Goal: Task Accomplishment & Management: Manage account settings

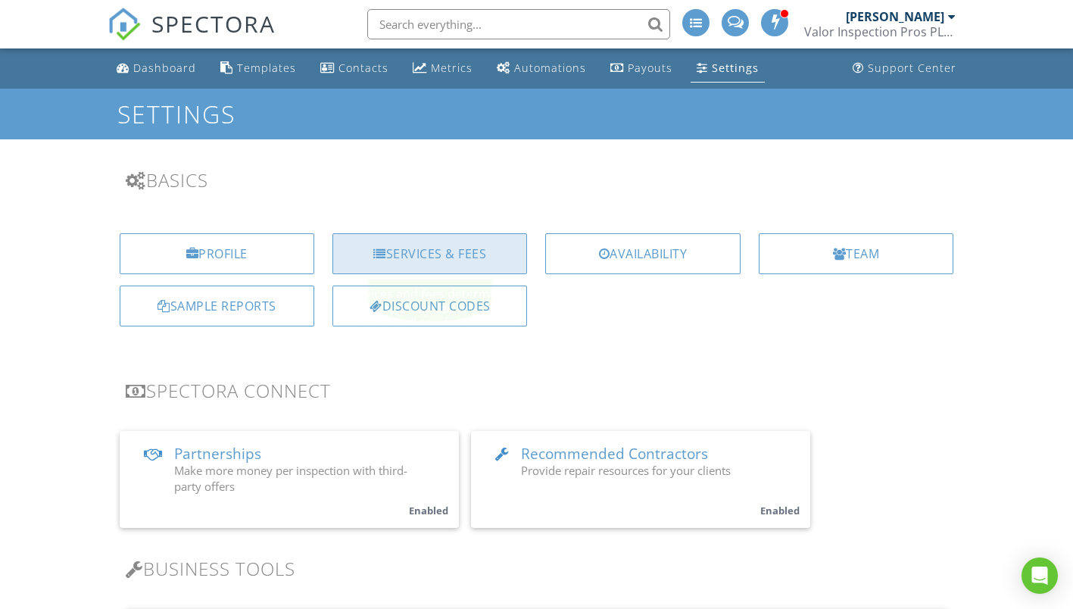
click at [439, 251] on div "Services & Fees" at bounding box center [429, 253] width 195 height 41
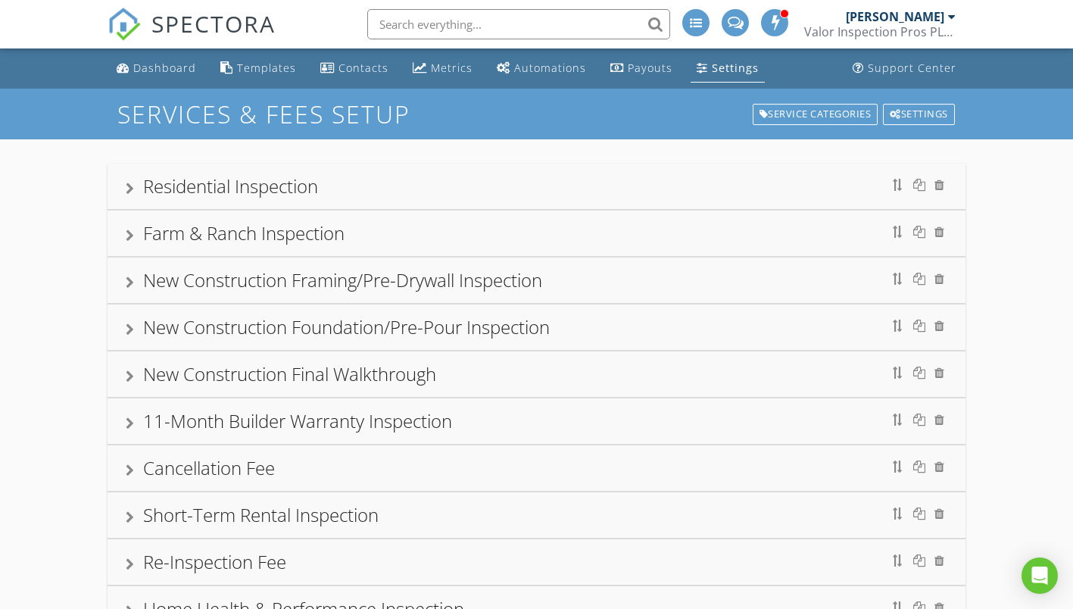
click at [126, 186] on div at bounding box center [130, 188] width 8 height 12
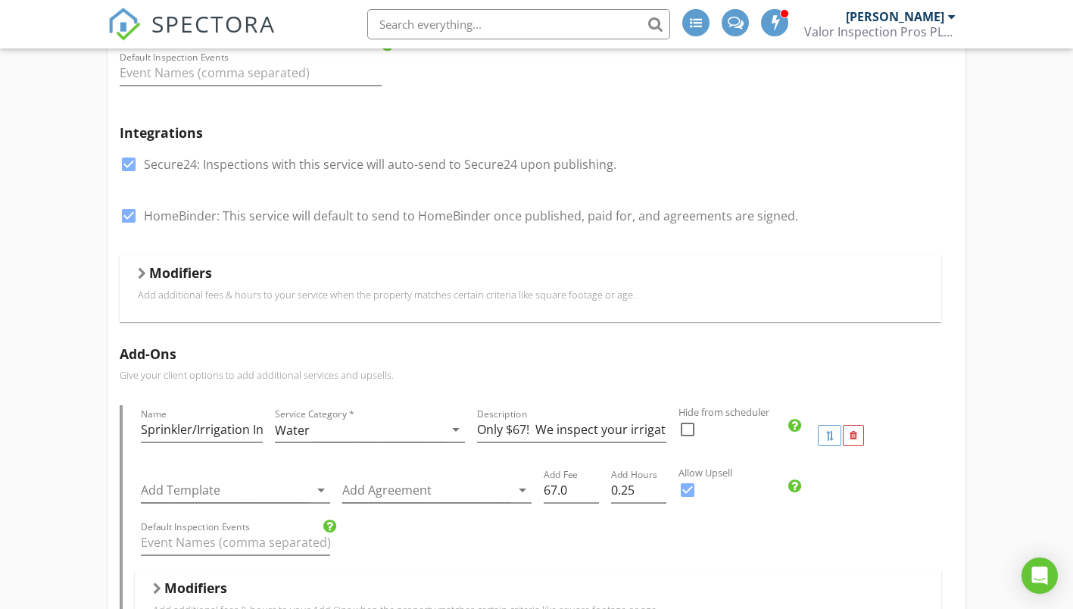
scroll to position [319, 0]
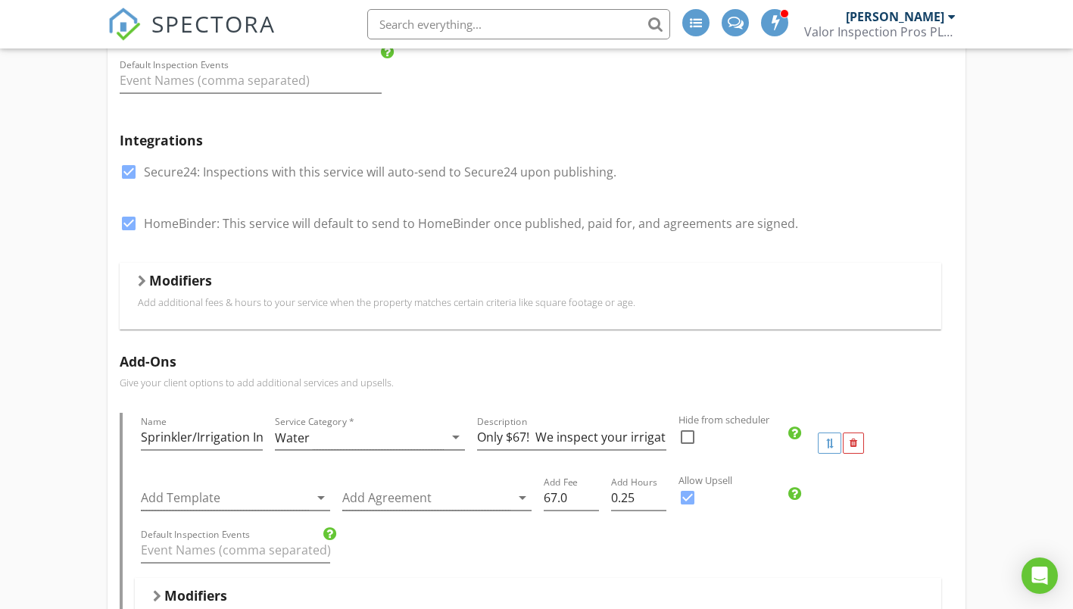
click at [139, 279] on div at bounding box center [142, 281] width 8 height 12
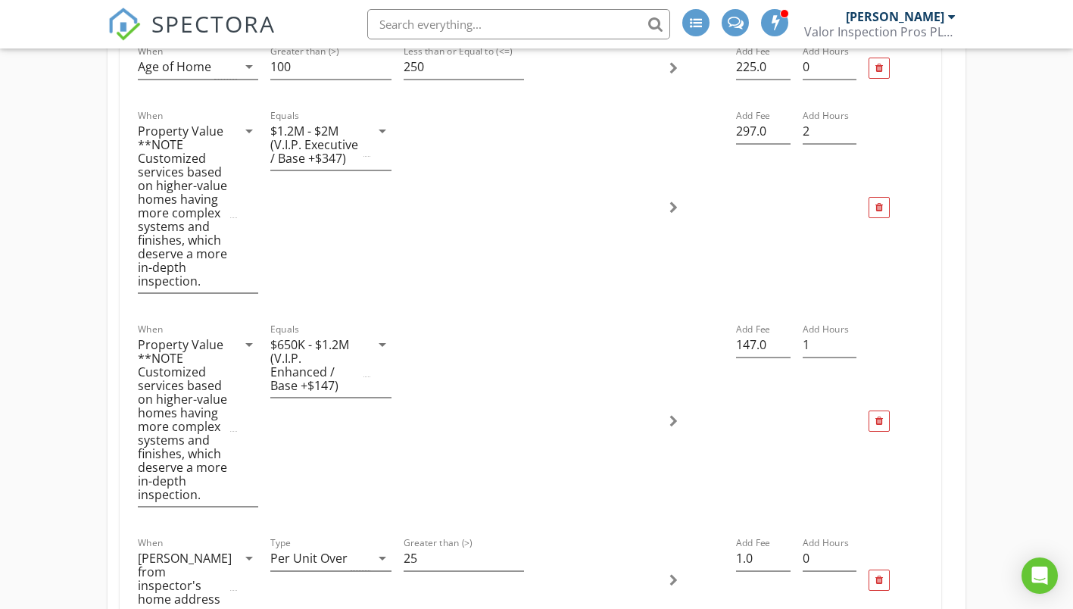
scroll to position [753, 0]
click at [751, 131] on input "297.0" at bounding box center [763, 130] width 55 height 25
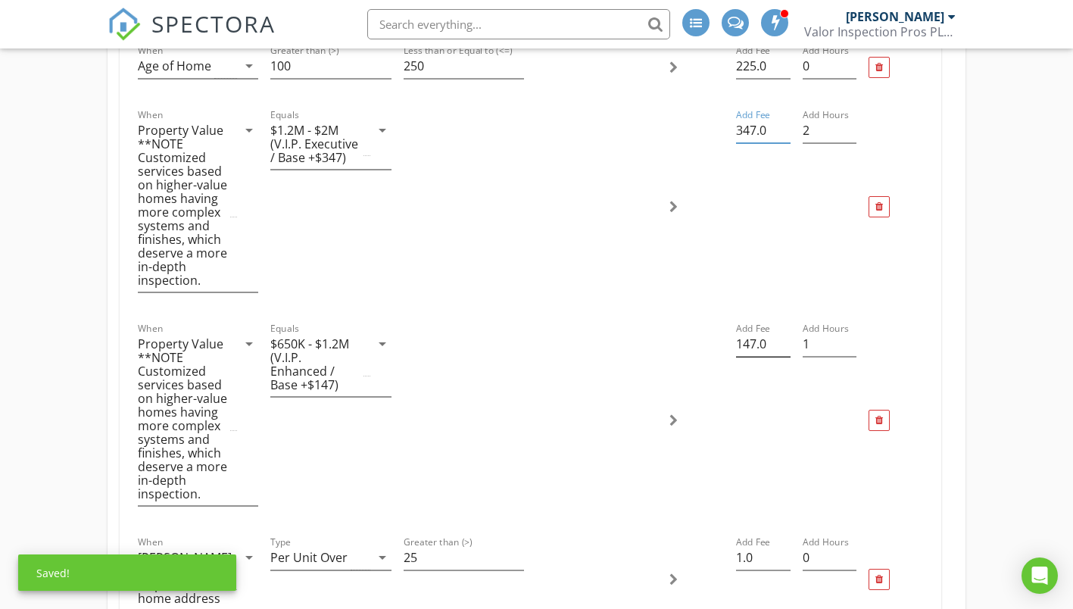
type input "347.0"
click at [748, 343] on input "147.0" at bounding box center [763, 344] width 55 height 25
type input "197.0"
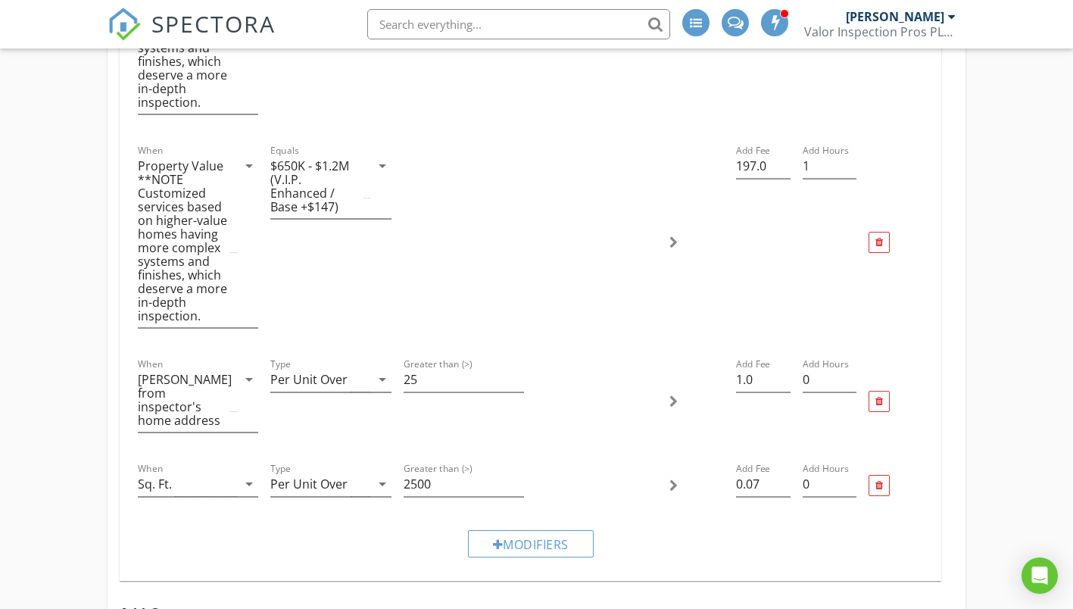
scroll to position [932, 0]
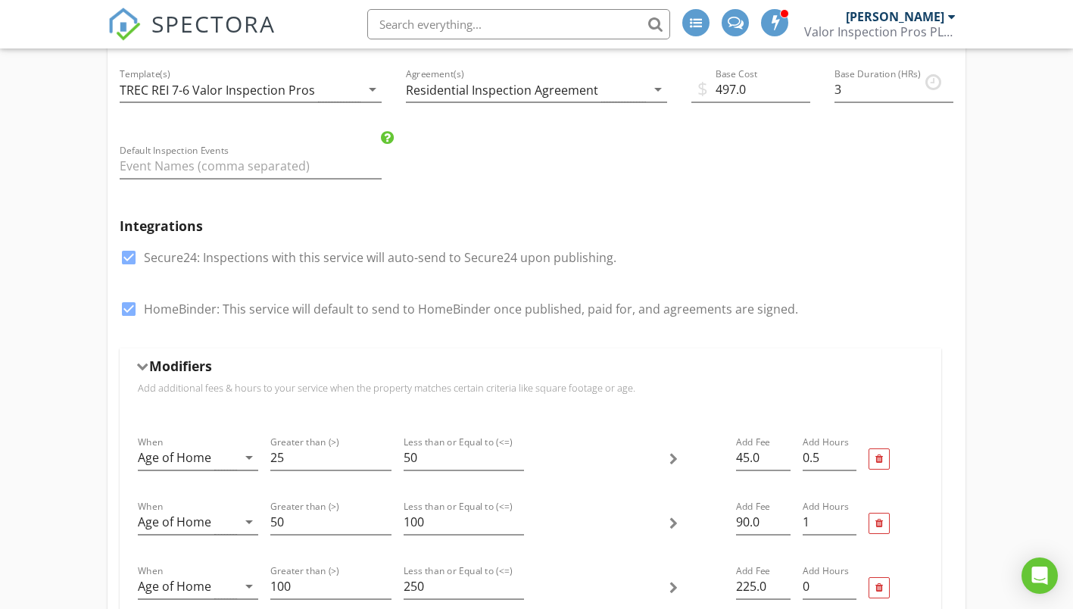
scroll to position [0, 0]
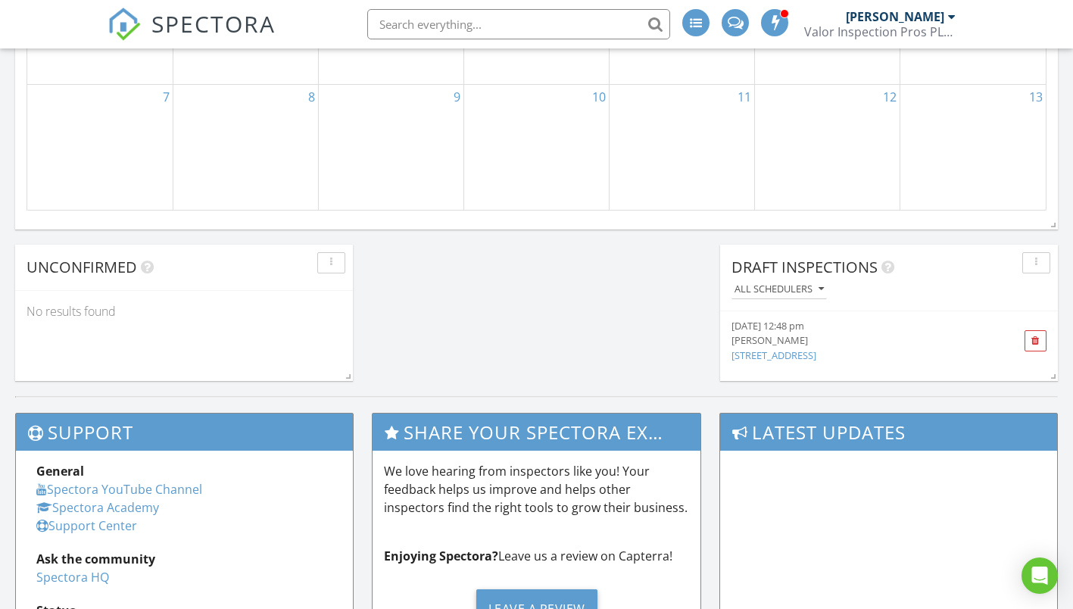
scroll to position [1179, 0]
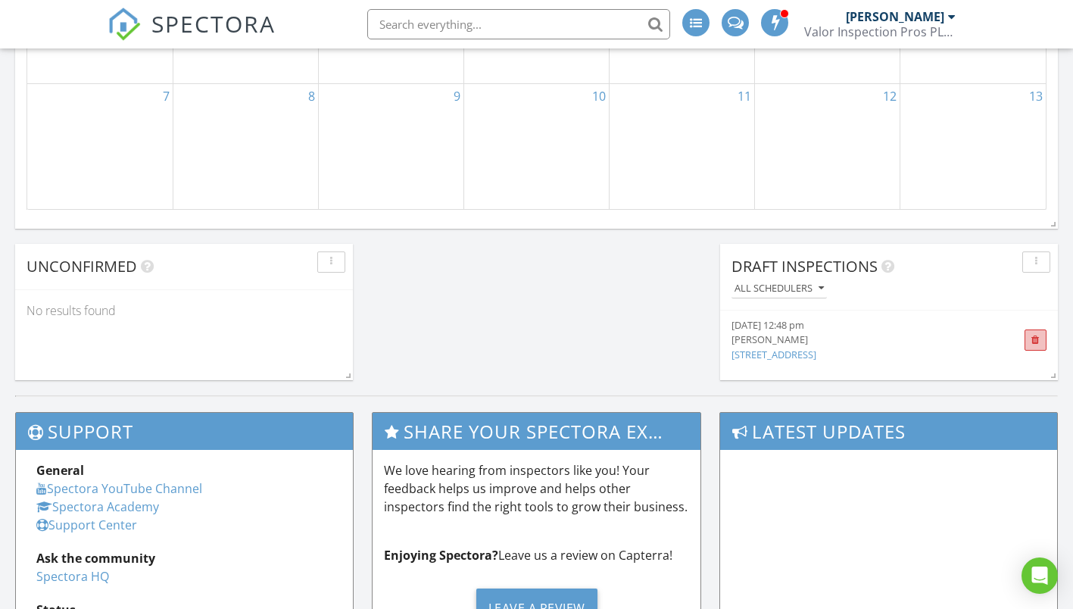
click at [1036, 340] on span at bounding box center [1035, 340] width 8 height 10
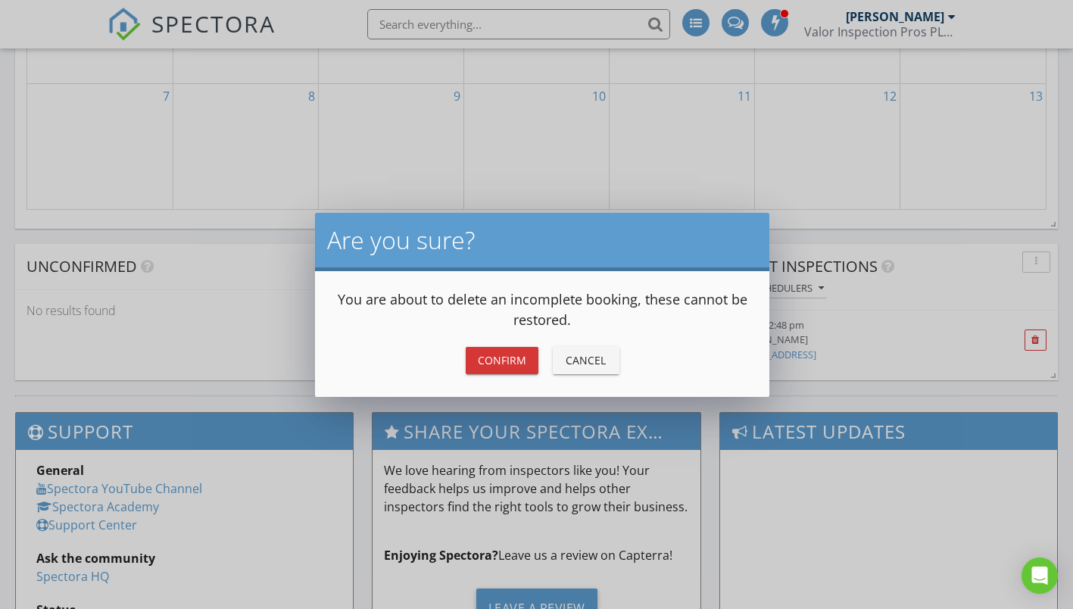
click at [489, 360] on div "Confirm" at bounding box center [502, 360] width 48 height 16
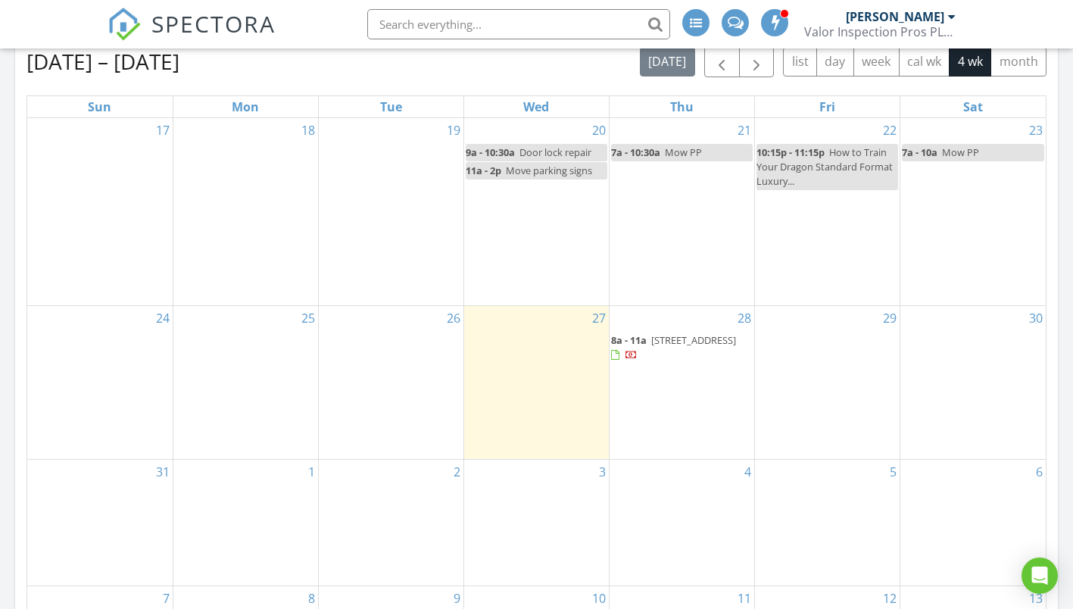
scroll to position [677, 0]
